Goal: Information Seeking & Learning: Learn about a topic

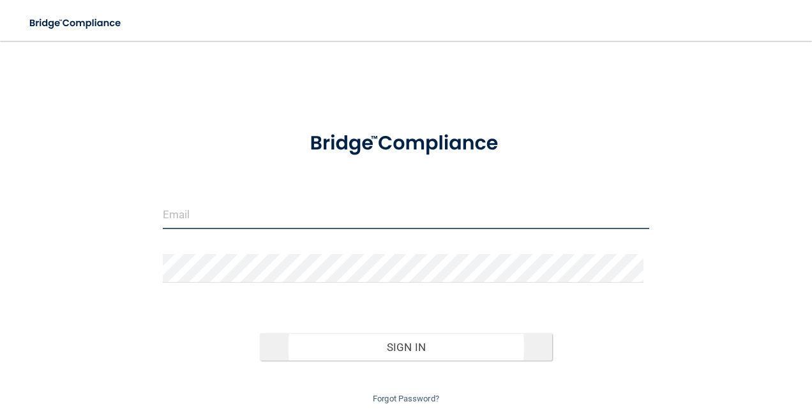
type input "[EMAIL_ADDRESS][DOMAIN_NAME]"
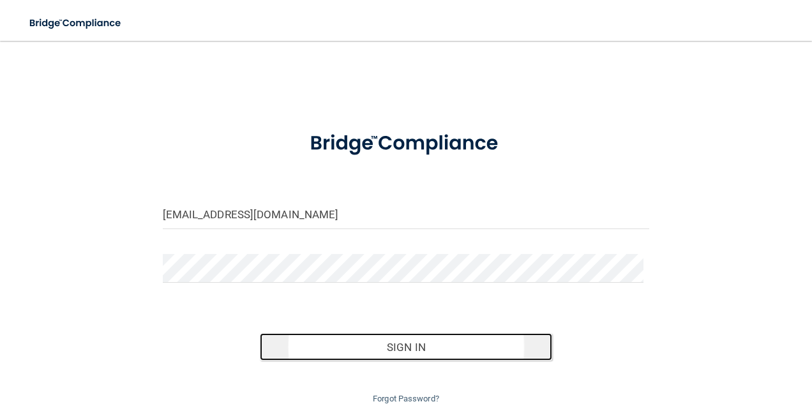
click at [446, 352] on button "Sign In" at bounding box center [406, 347] width 292 height 28
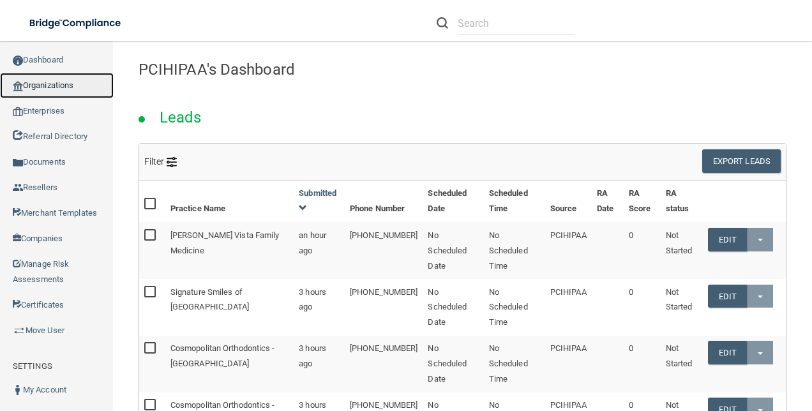
click at [56, 90] on link "Organizations" at bounding box center [57, 86] width 114 height 26
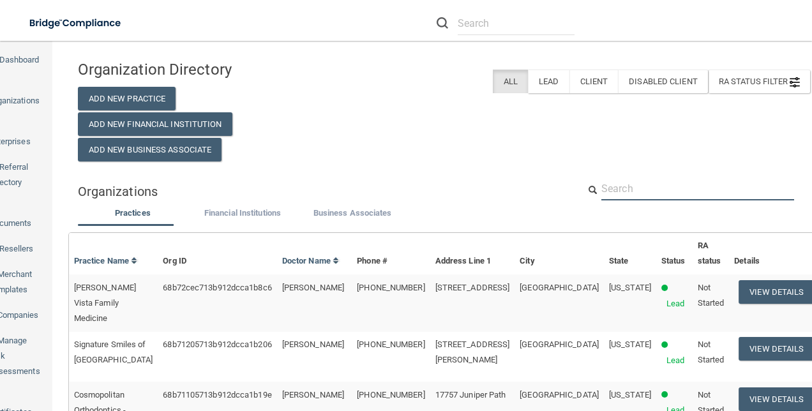
click at [623, 184] on input "text" at bounding box center [697, 189] width 193 height 24
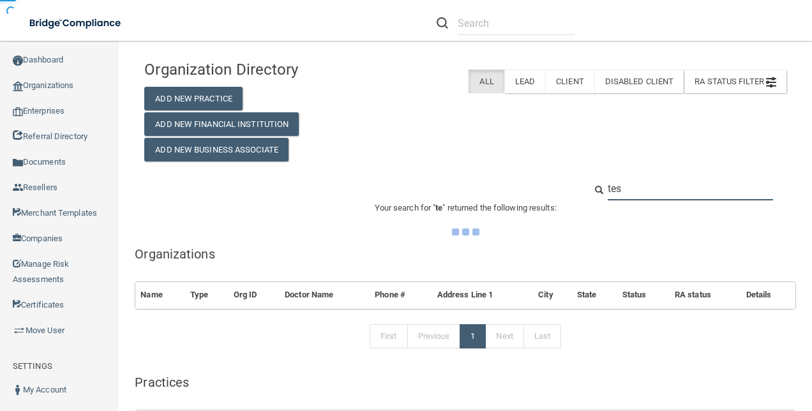
type input "test"
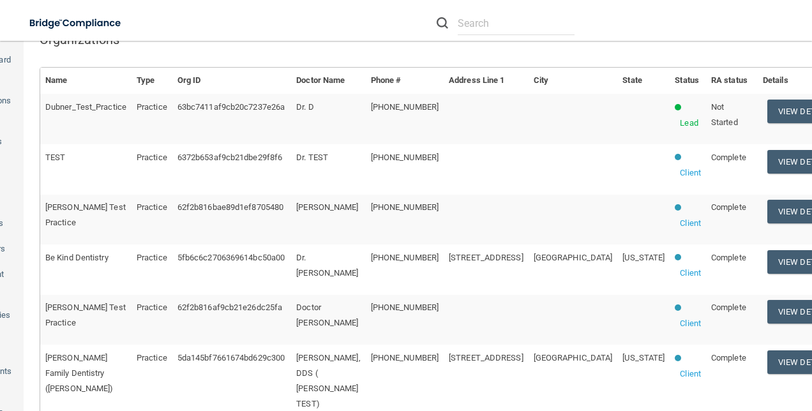
scroll to position [191, 0]
click at [767, 174] on button "View Details" at bounding box center [804, 162] width 75 height 24
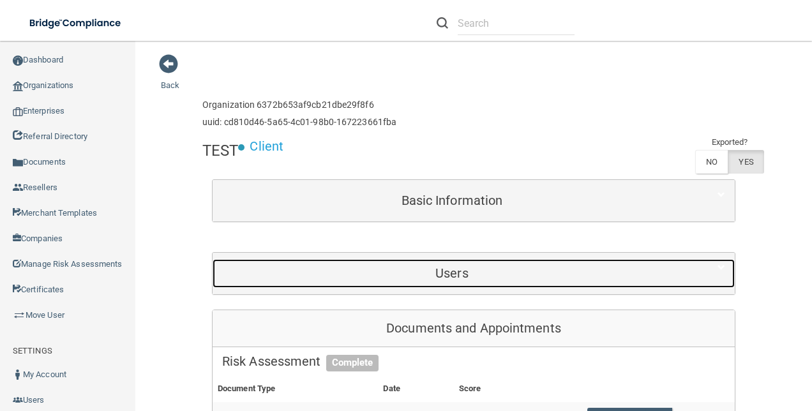
click at [546, 285] on div "Users" at bounding box center [451, 273] width 479 height 29
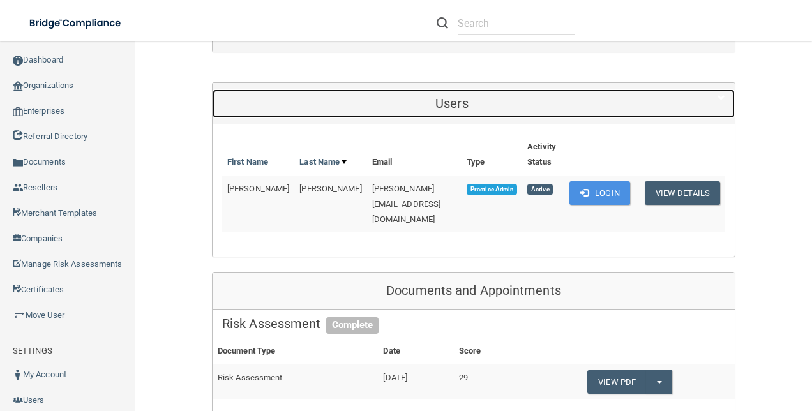
scroll to position [191, 0]
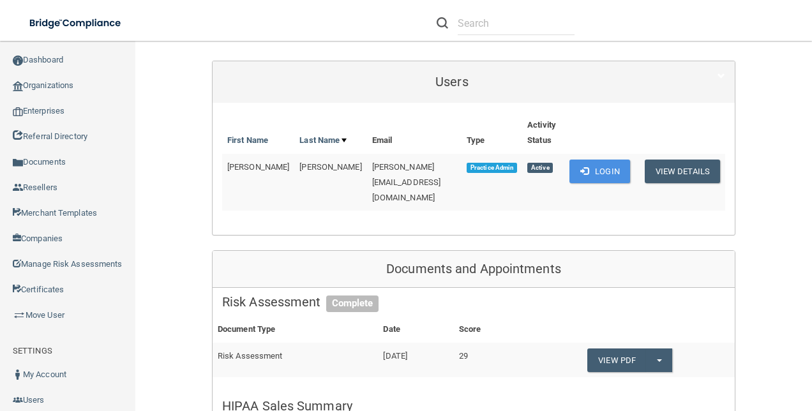
click at [587, 181] on td "Login" at bounding box center [599, 182] width 71 height 57
click at [590, 173] on button "Login" at bounding box center [599, 172] width 61 height 24
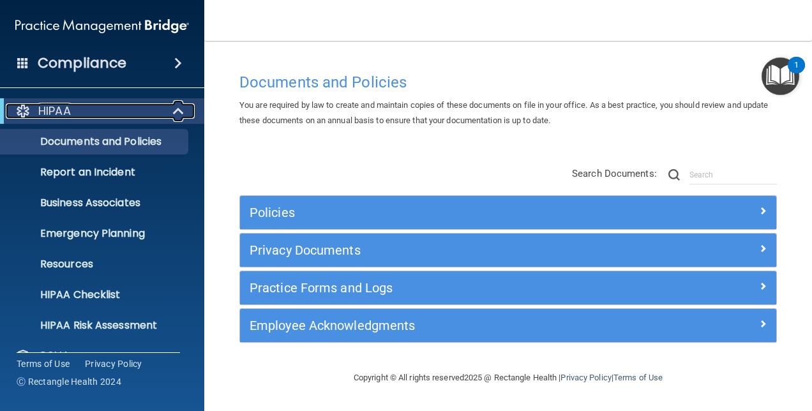
click at [119, 111] on div "HIPAA" at bounding box center [85, 110] width 158 height 15
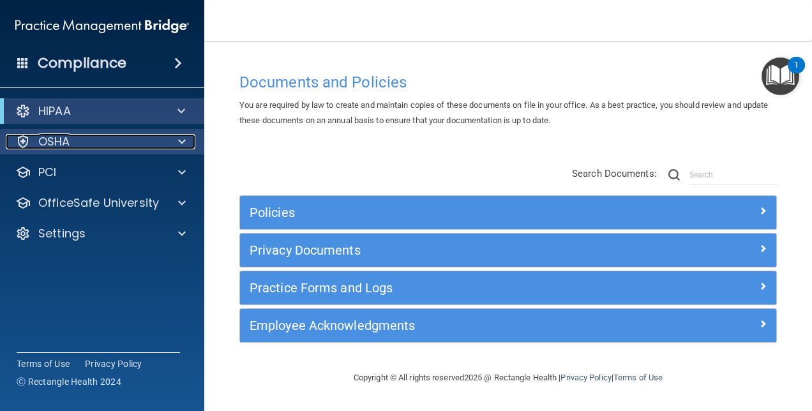
click at [81, 143] on div "OSHA" at bounding box center [85, 141] width 158 height 15
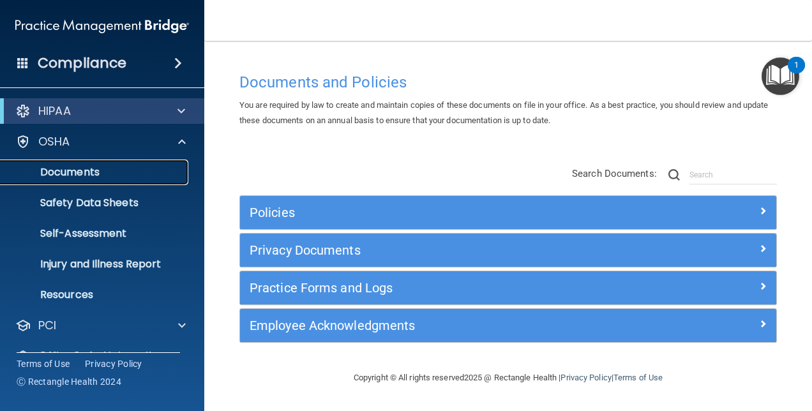
click at [71, 175] on p "Documents" at bounding box center [95, 172] width 174 height 13
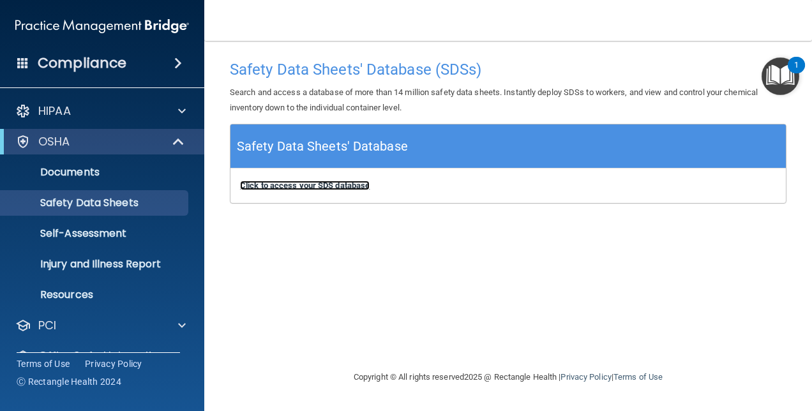
click at [300, 186] on b "Click to access your SDS database" at bounding box center [305, 186] width 130 height 10
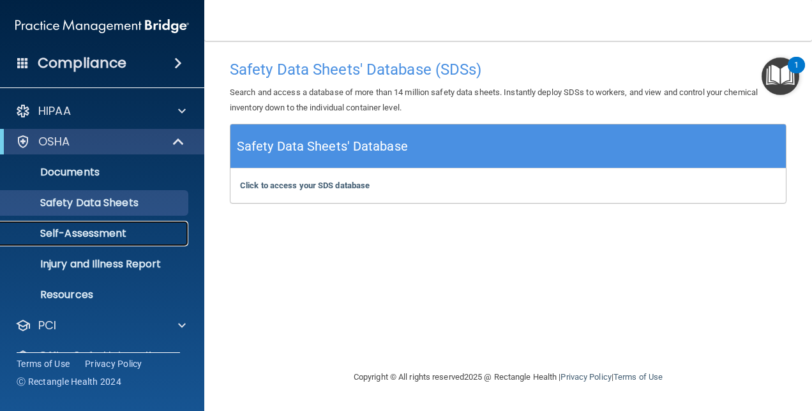
click at [114, 225] on link "Self-Assessment" at bounding box center [87, 234] width 201 height 26
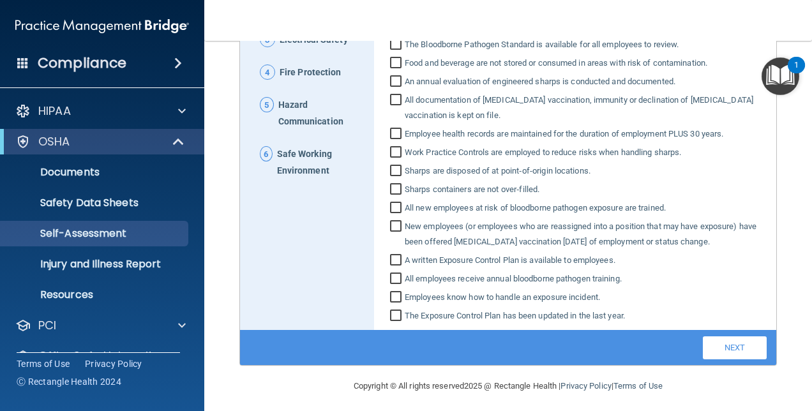
scroll to position [279, 0]
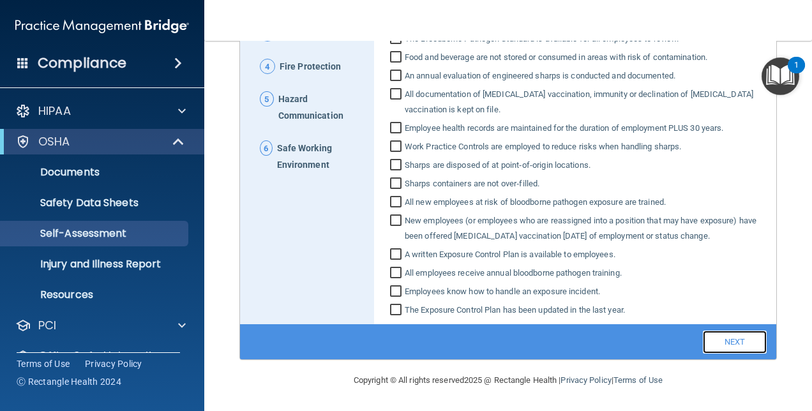
click at [713, 338] on link "Next" at bounding box center [734, 342] width 64 height 23
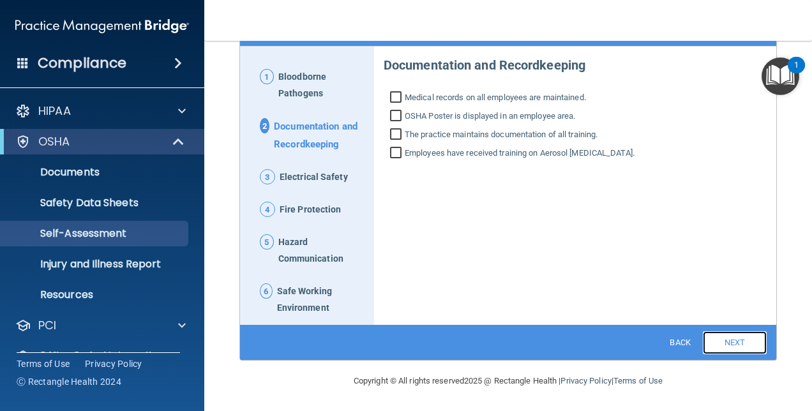
click at [715, 341] on link "Next" at bounding box center [734, 342] width 64 height 23
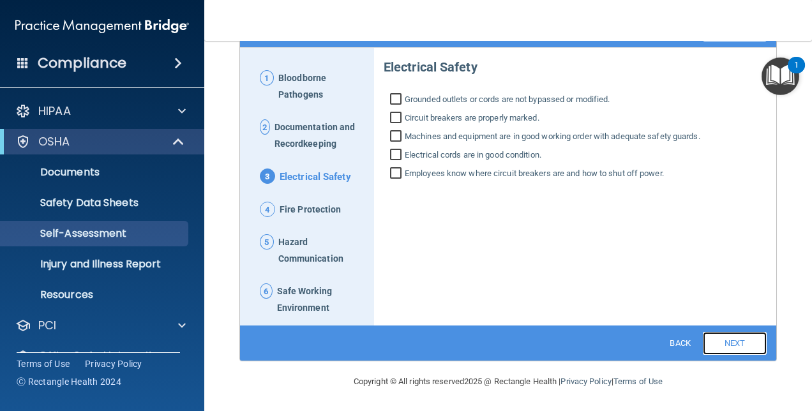
click at [715, 341] on link "Next" at bounding box center [734, 343] width 64 height 23
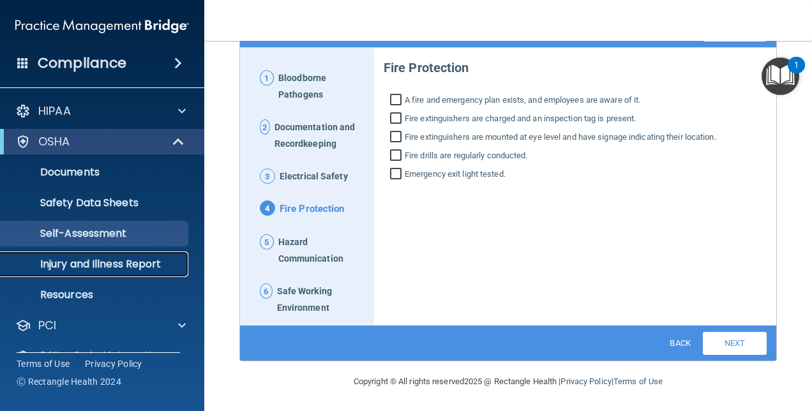
click at [87, 263] on p "Injury and Illness Report" at bounding box center [95, 264] width 174 height 13
